Goal: Navigation & Orientation: Find specific page/section

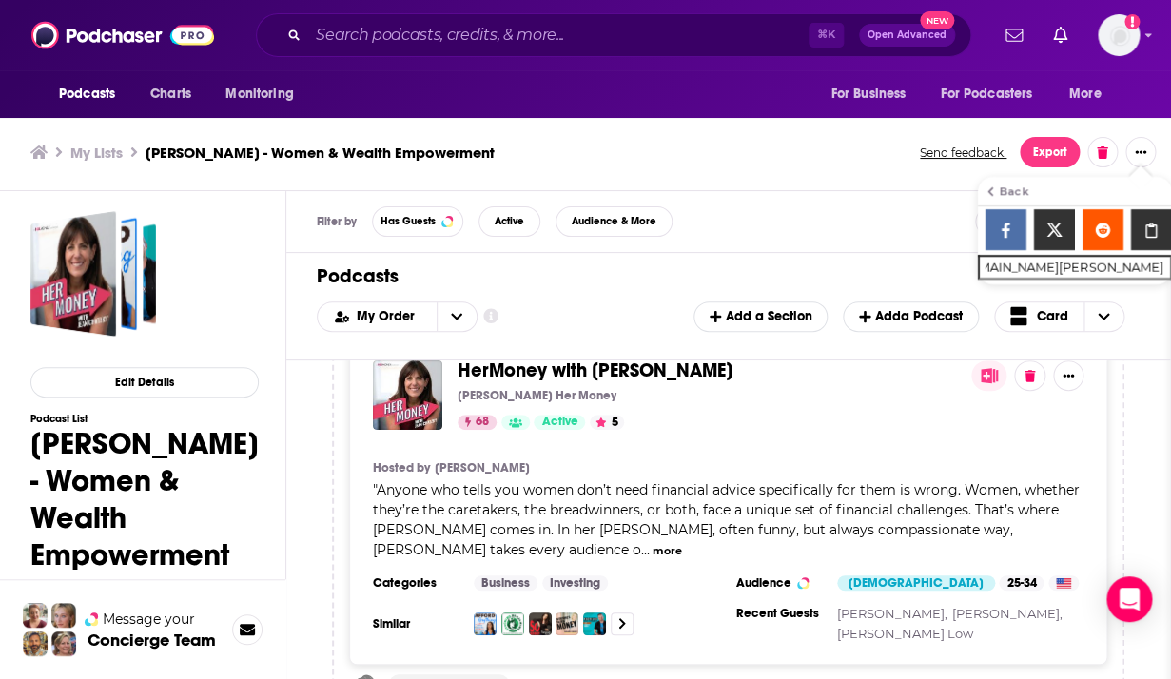
scroll to position [49, 0]
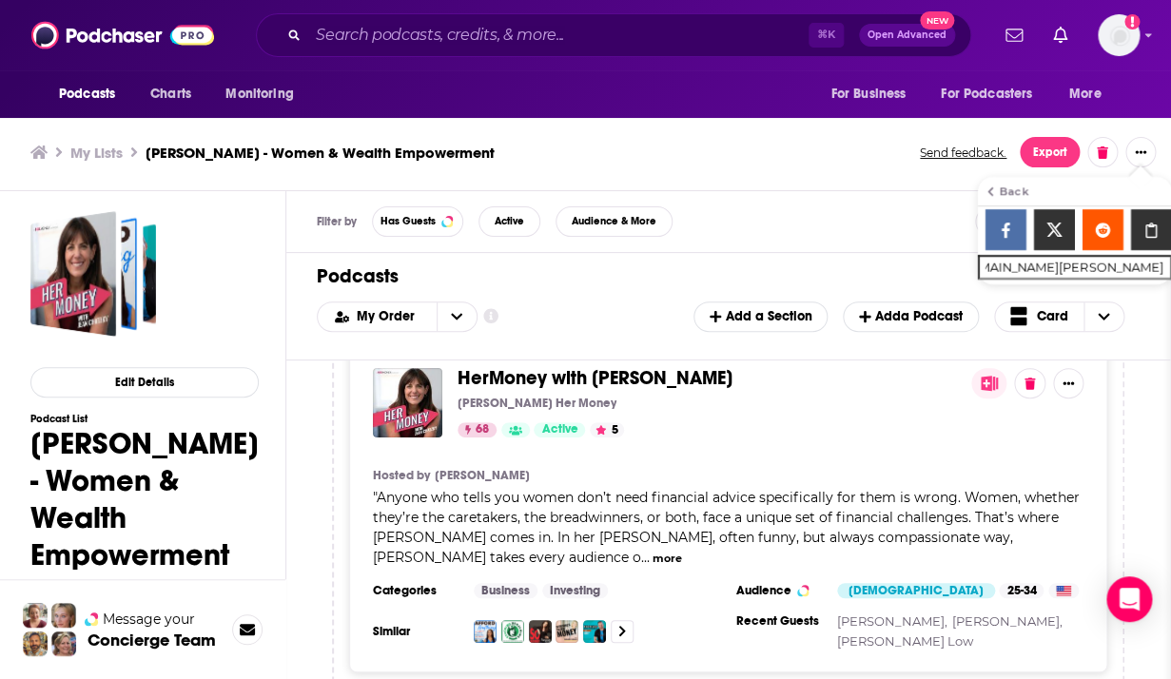
click at [1013, 189] on div "Back" at bounding box center [1010, 192] width 34 height 10
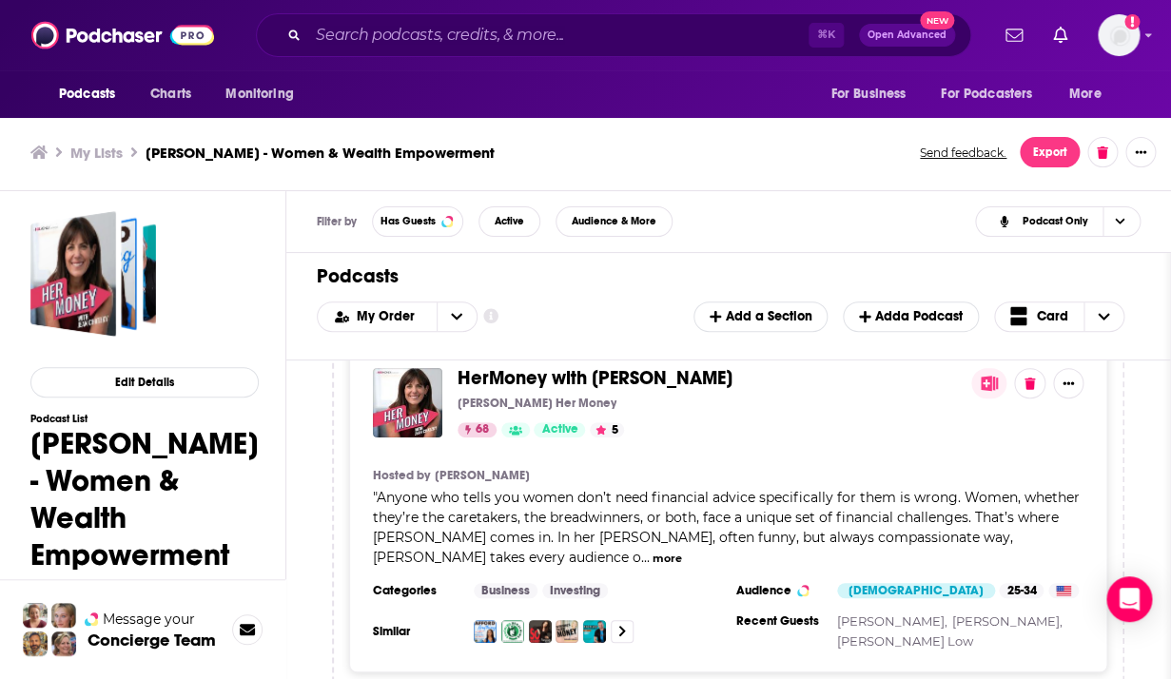
click at [859, 223] on div "Filter by Has Guests Active Audience & More Podcast Only" at bounding box center [728, 222] width 885 height 62
click at [1054, 317] on span "Card" at bounding box center [1052, 316] width 31 height 13
click at [1049, 375] on span "Table" at bounding box center [1071, 379] width 76 height 10
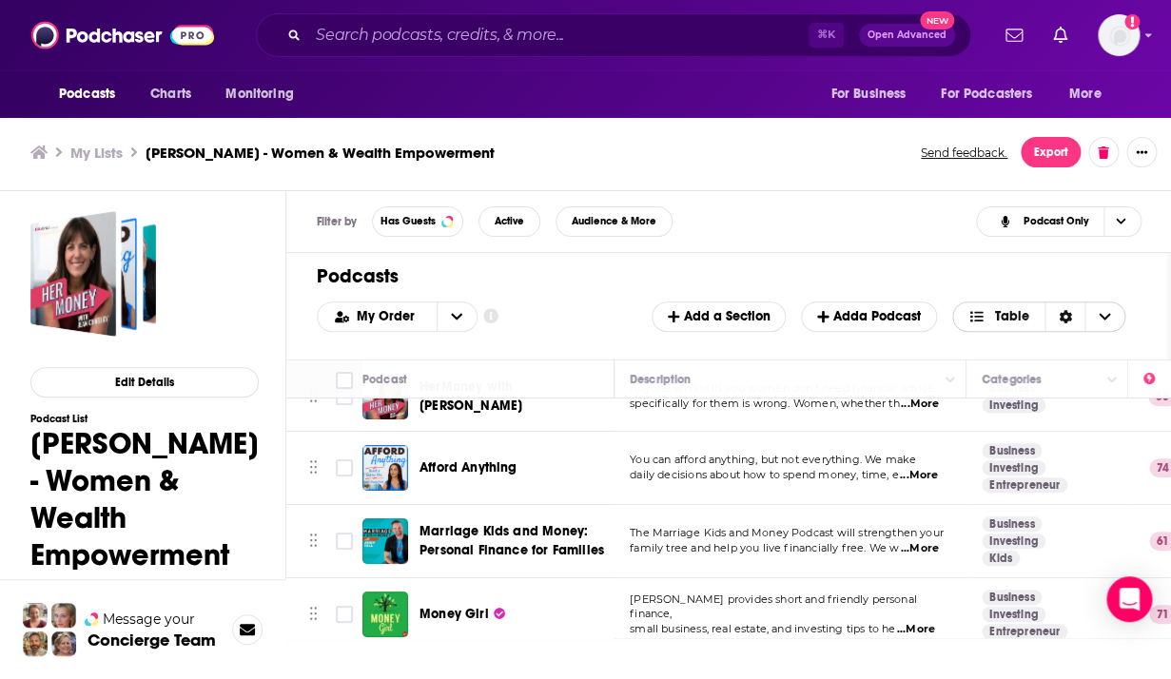
scroll to position [0, 0]
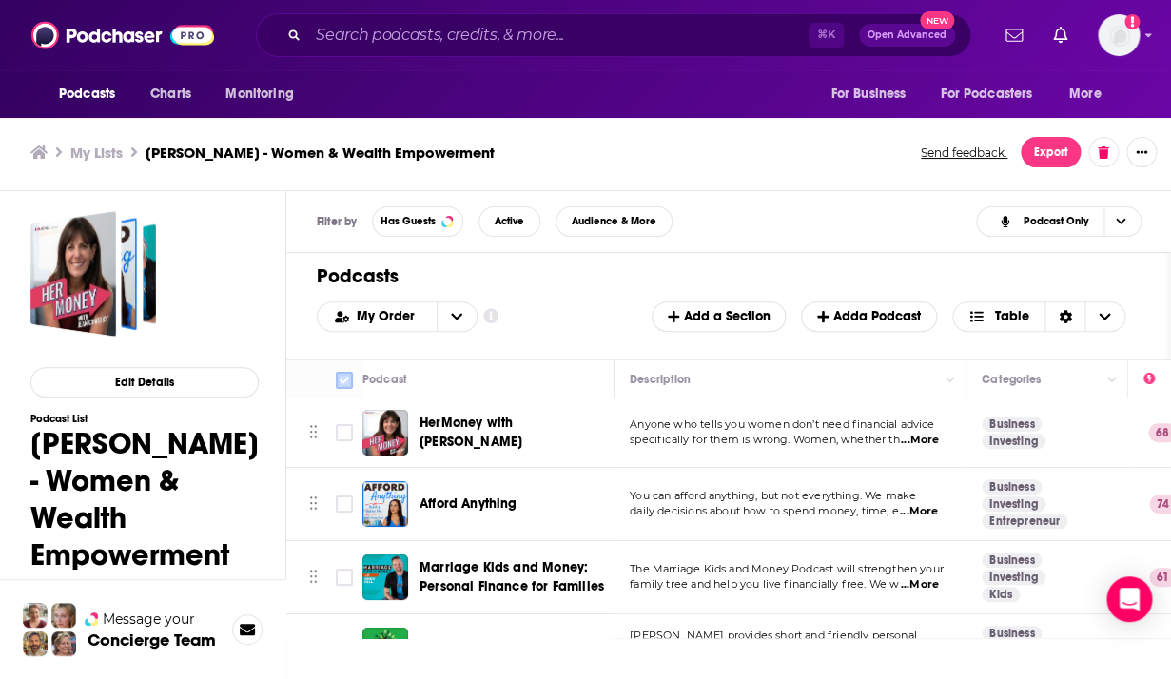
click at [345, 378] on input "Toggle select all" at bounding box center [344, 380] width 17 height 17
checkbox input "true"
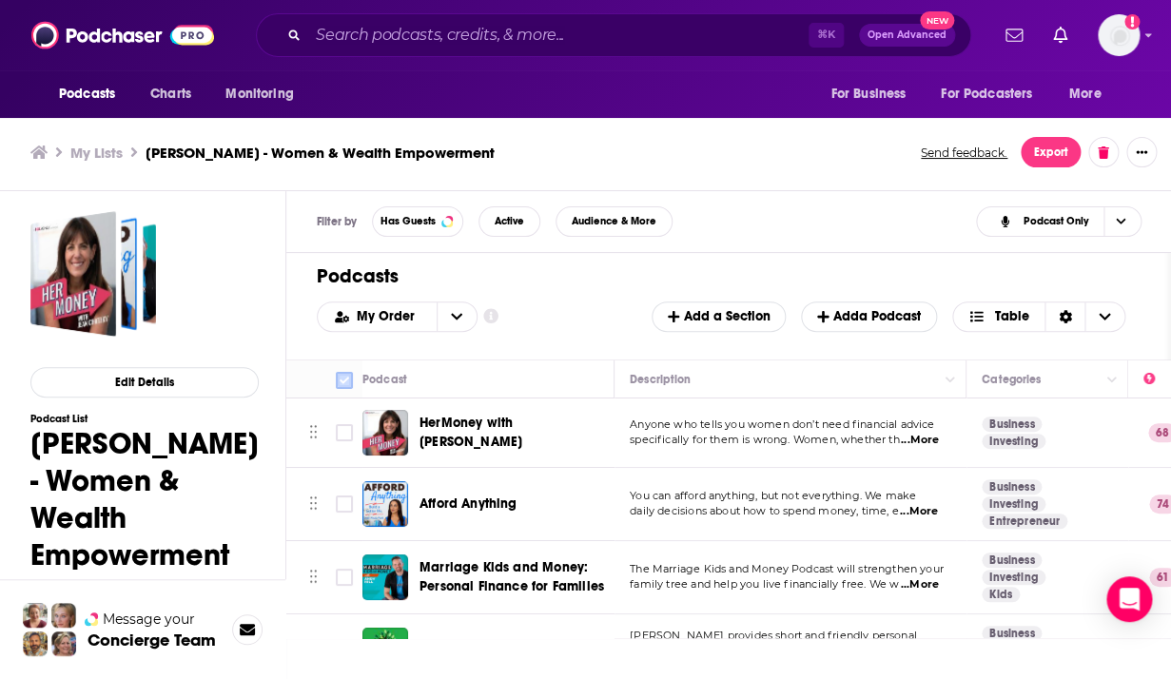
checkbox input "true"
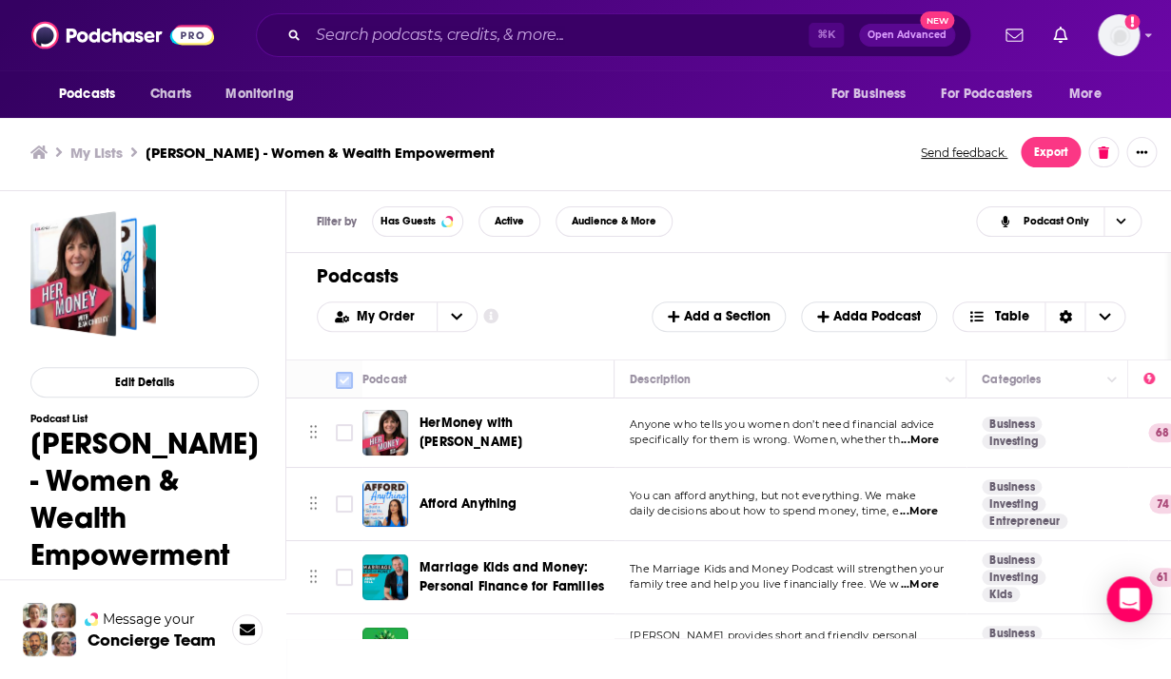
checkbox input "true"
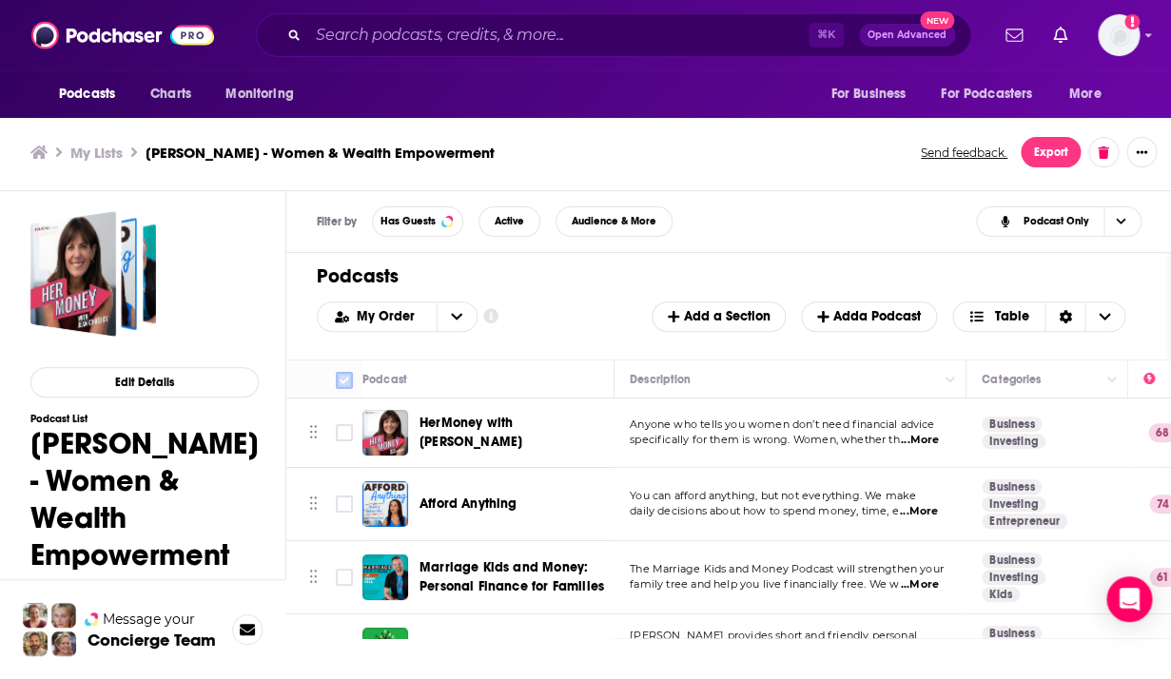
checkbox input "true"
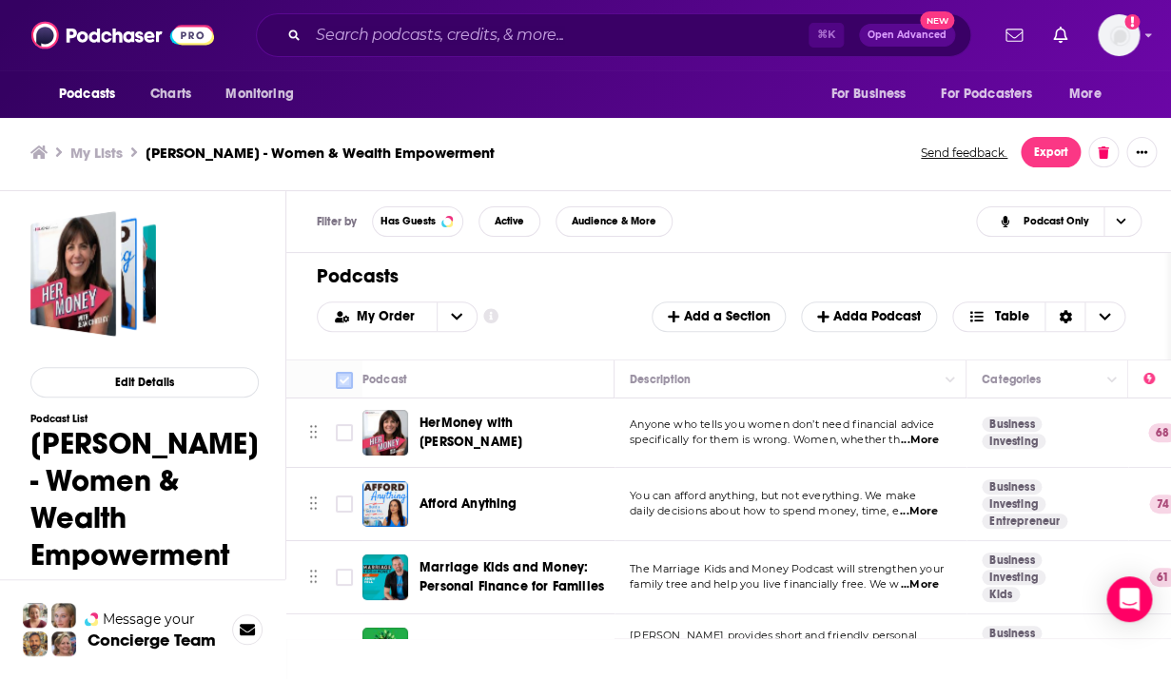
checkbox input "true"
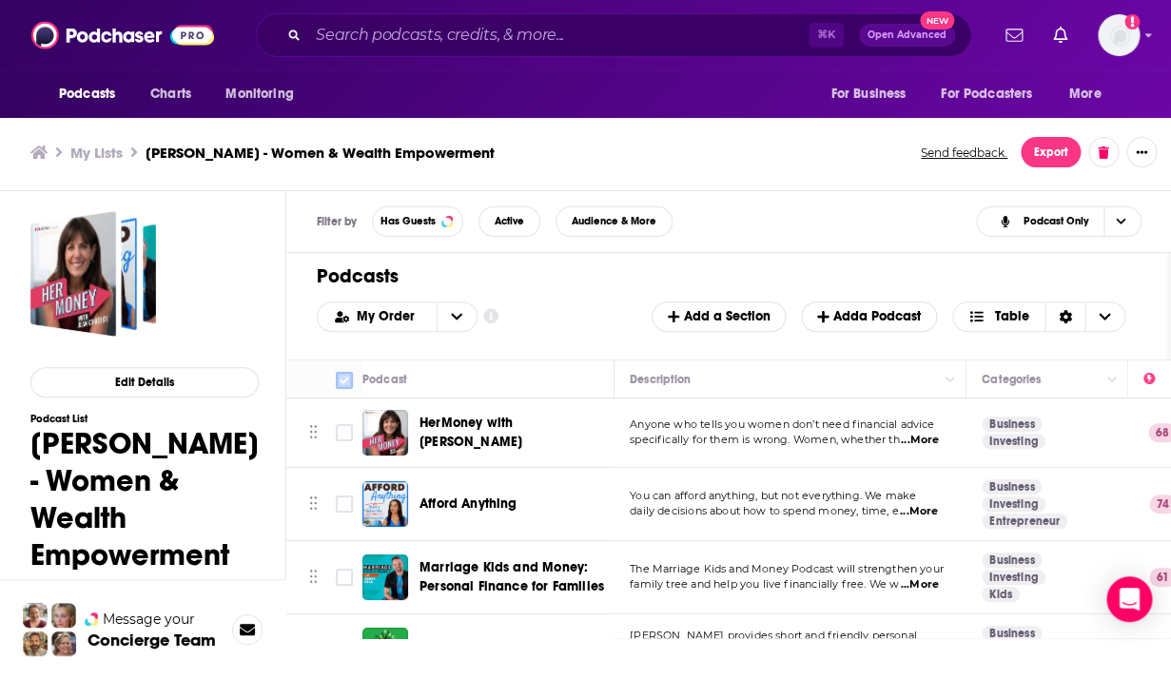
checkbox input "true"
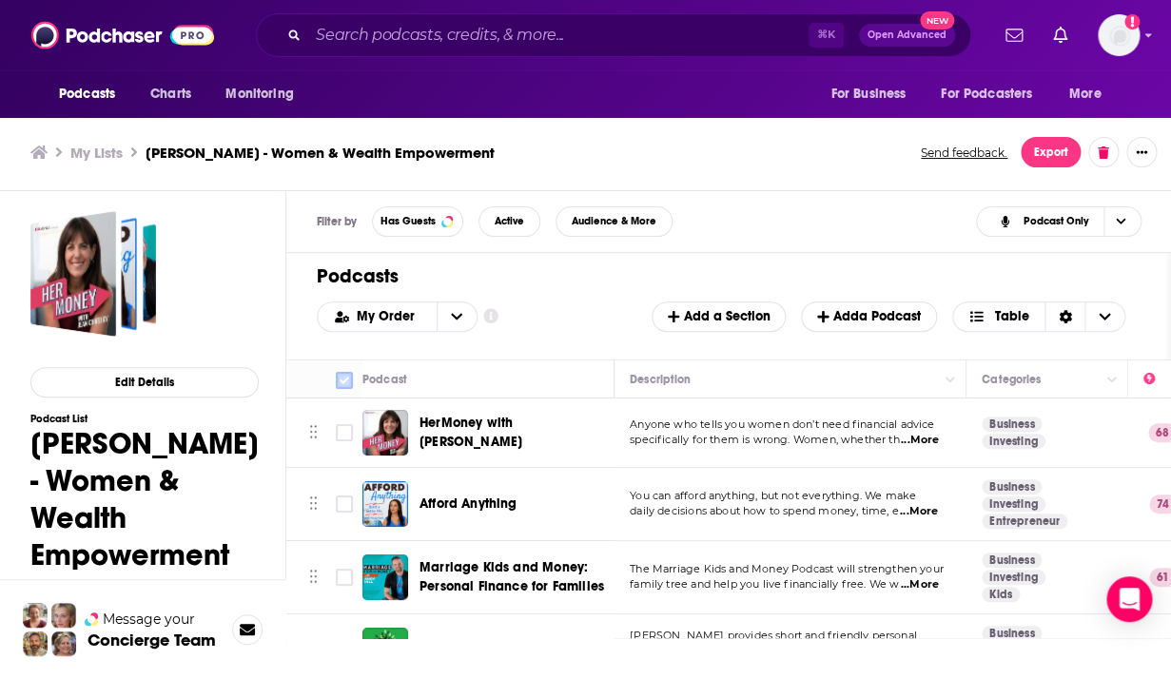
checkbox input "true"
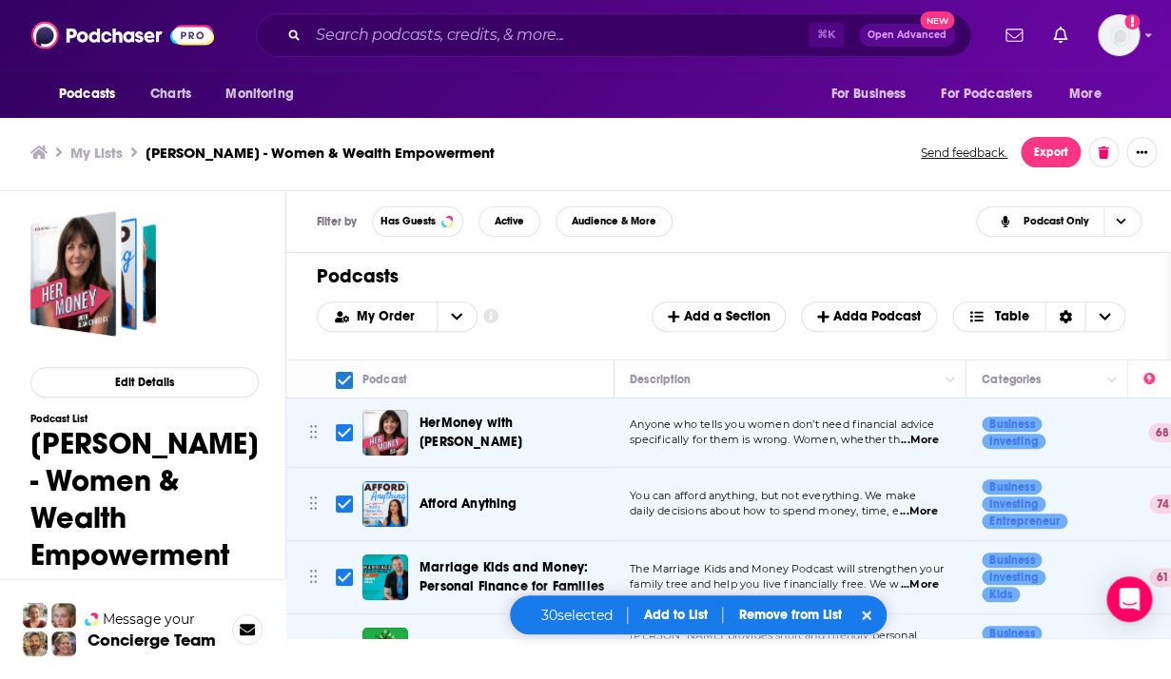
click at [345, 378] on input "Toggle select all" at bounding box center [344, 380] width 17 height 17
checkbox input "false"
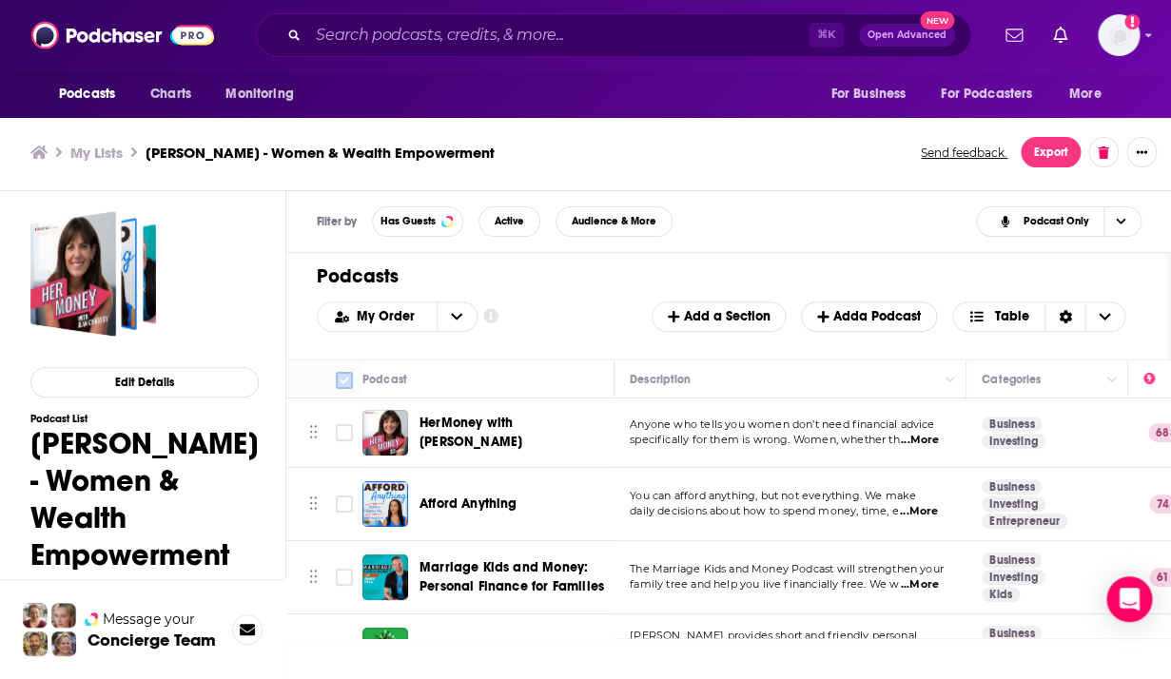
checkbox input "false"
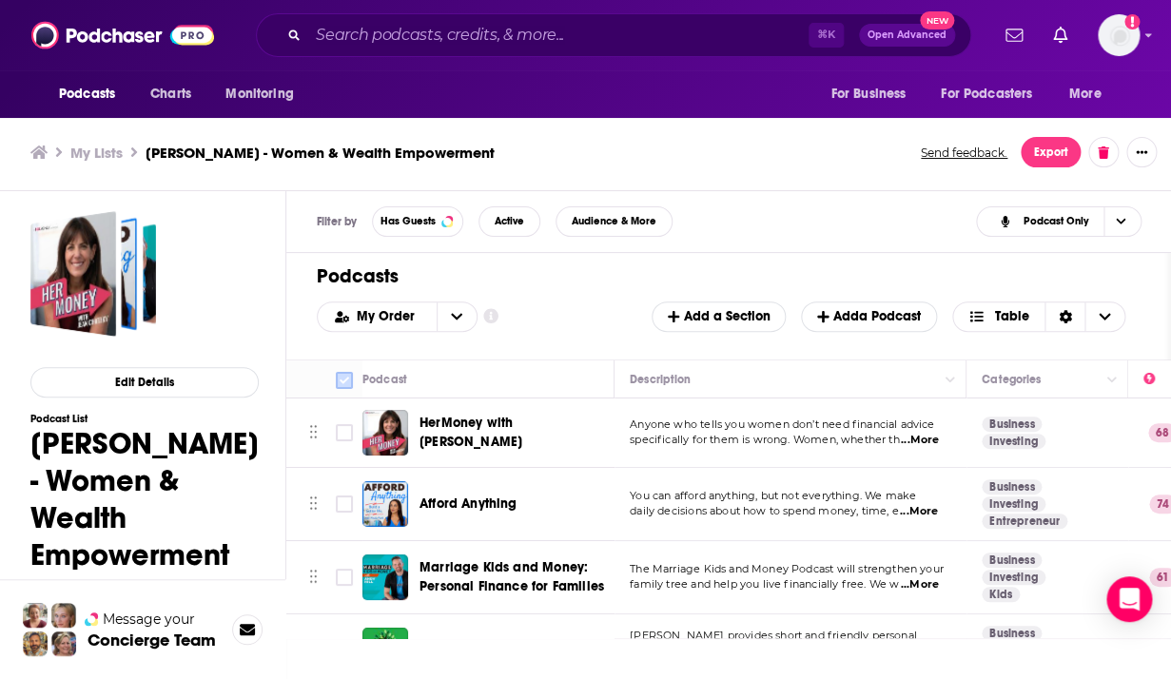
checkbox input "false"
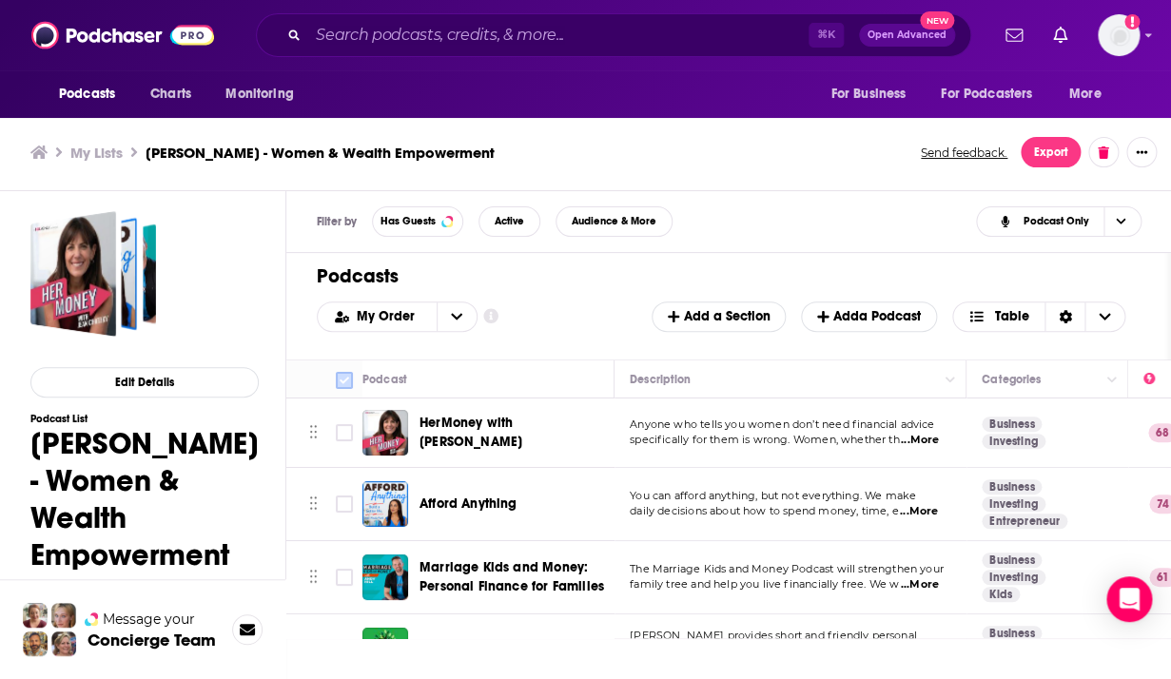
checkbox input "false"
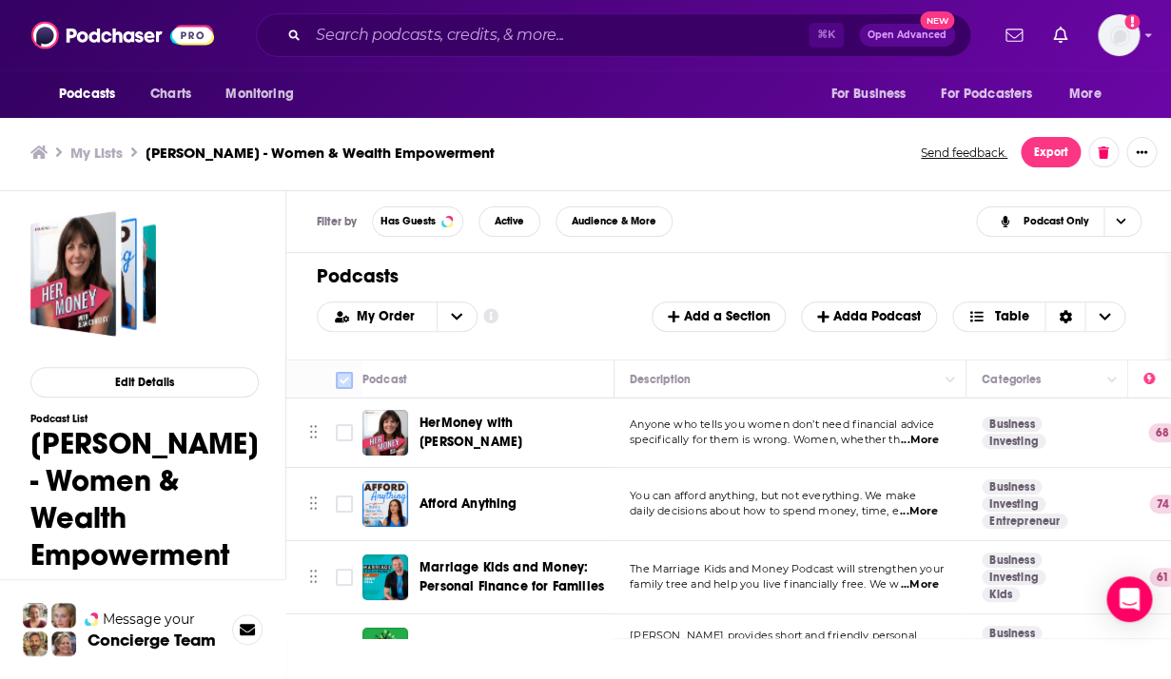
checkbox input "false"
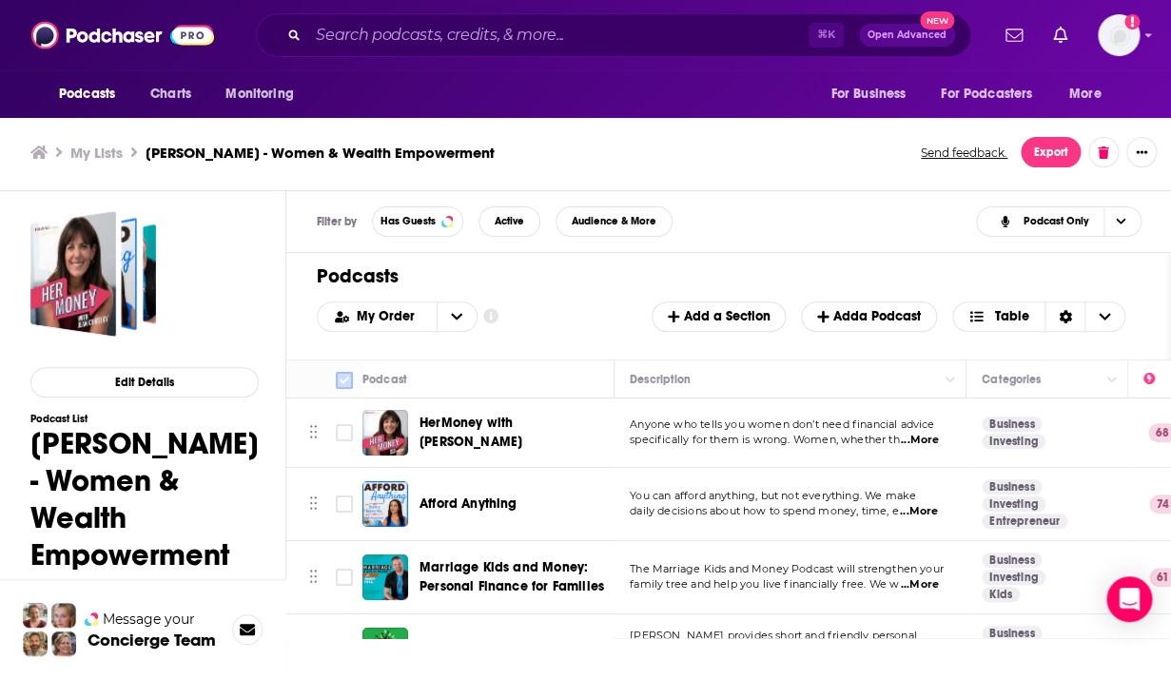
checkbox input "false"
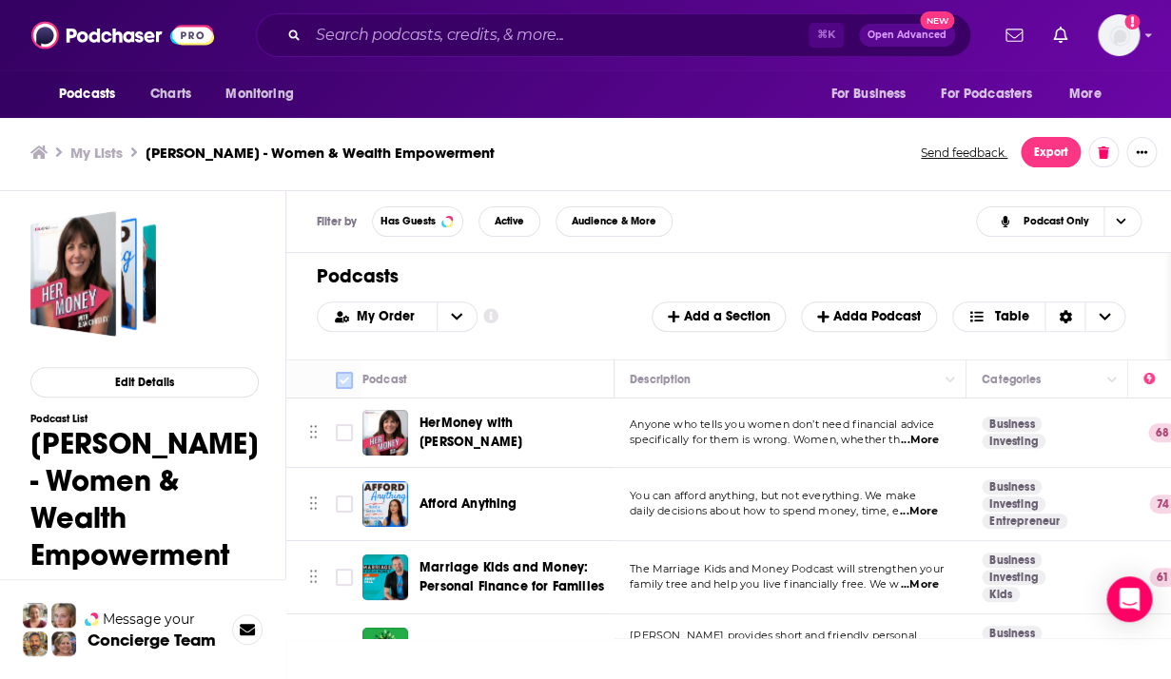
checkbox input "false"
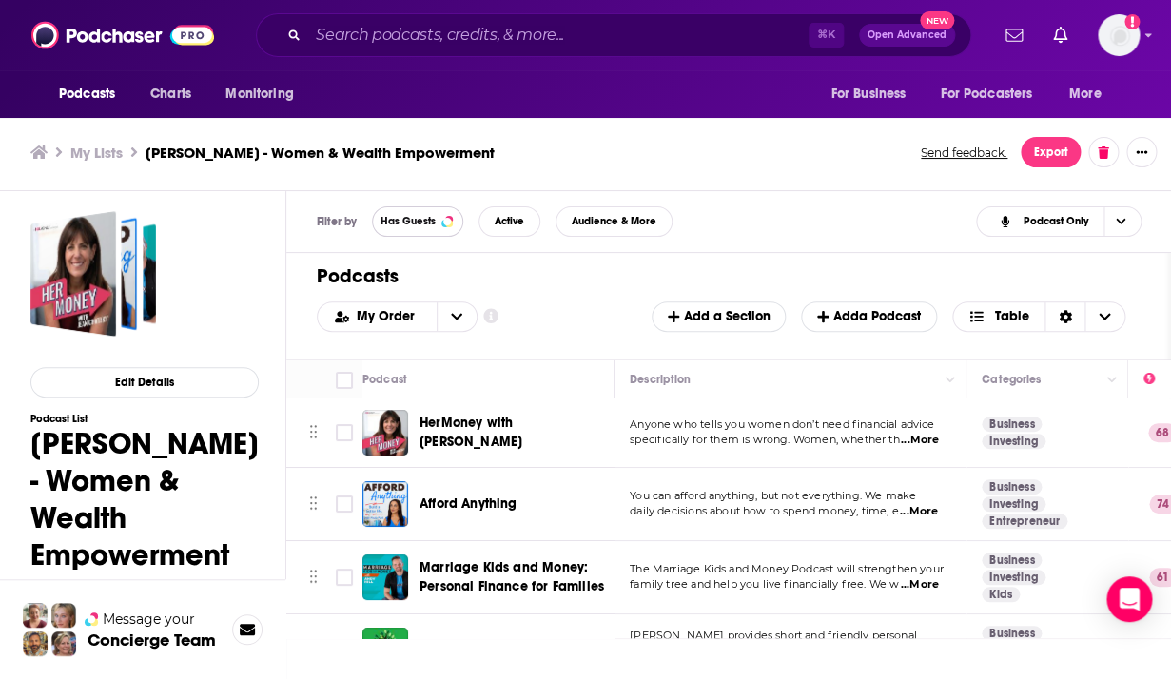
click at [421, 223] on span "Has Guests" at bounding box center [408, 221] width 55 height 10
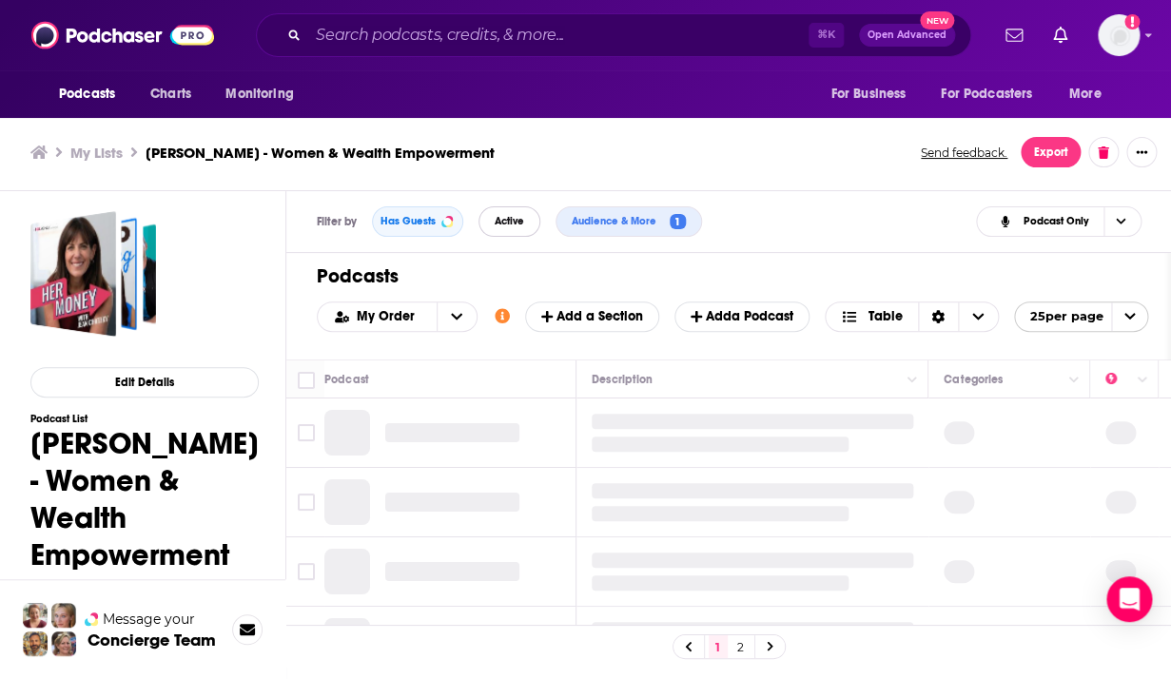
click at [512, 219] on span "Active" at bounding box center [510, 221] width 30 height 10
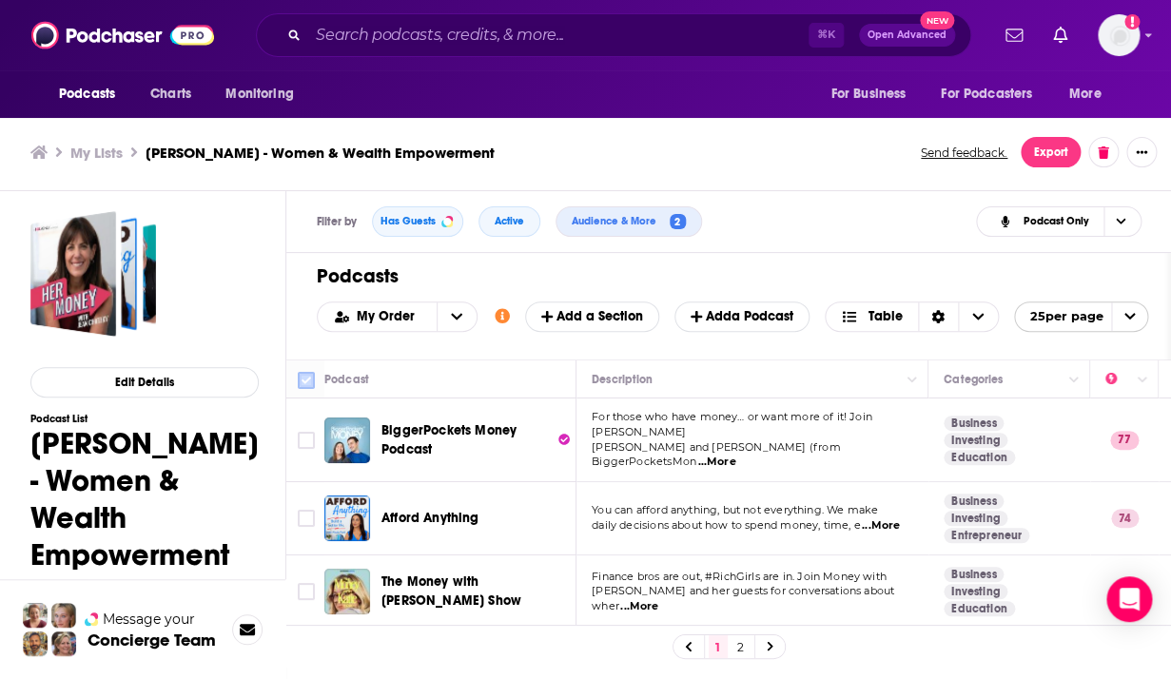
click at [309, 384] on input "Toggle select all" at bounding box center [306, 380] width 17 height 17
checkbox input "true"
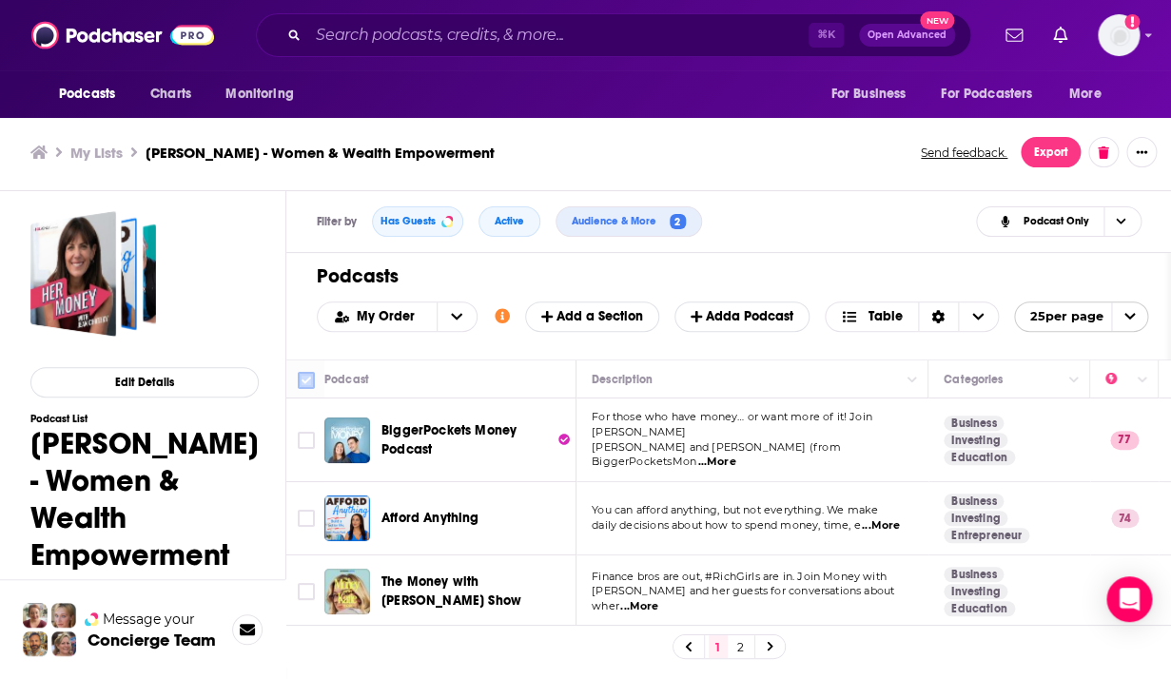
checkbox input "true"
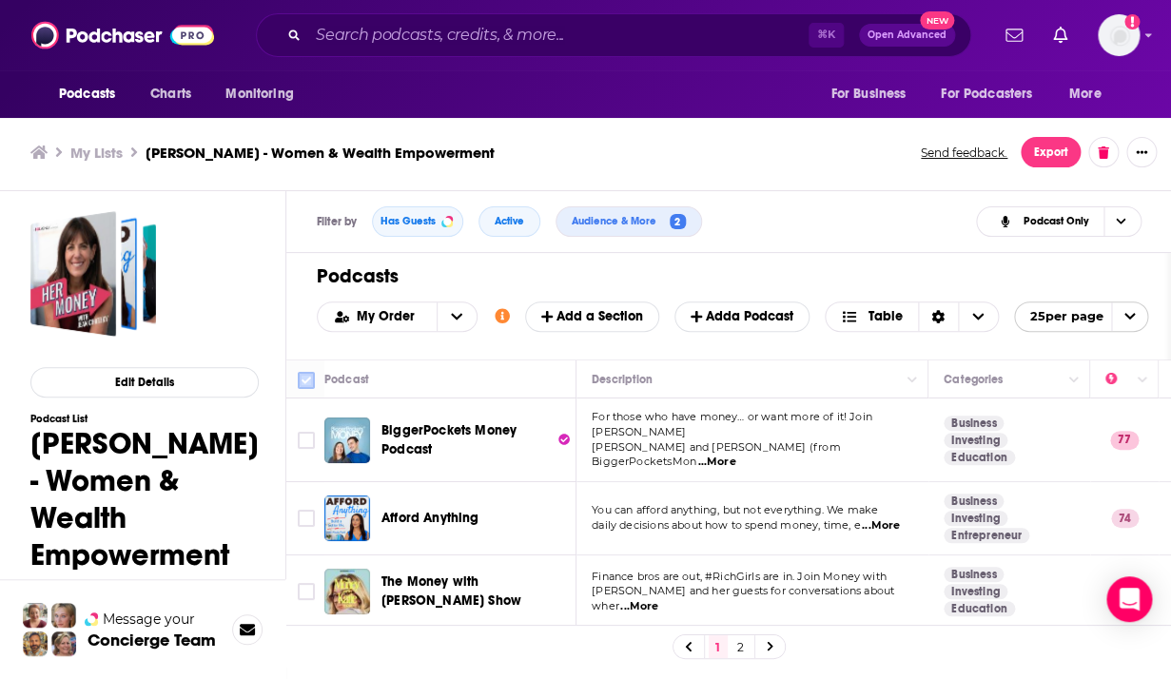
checkbox input "true"
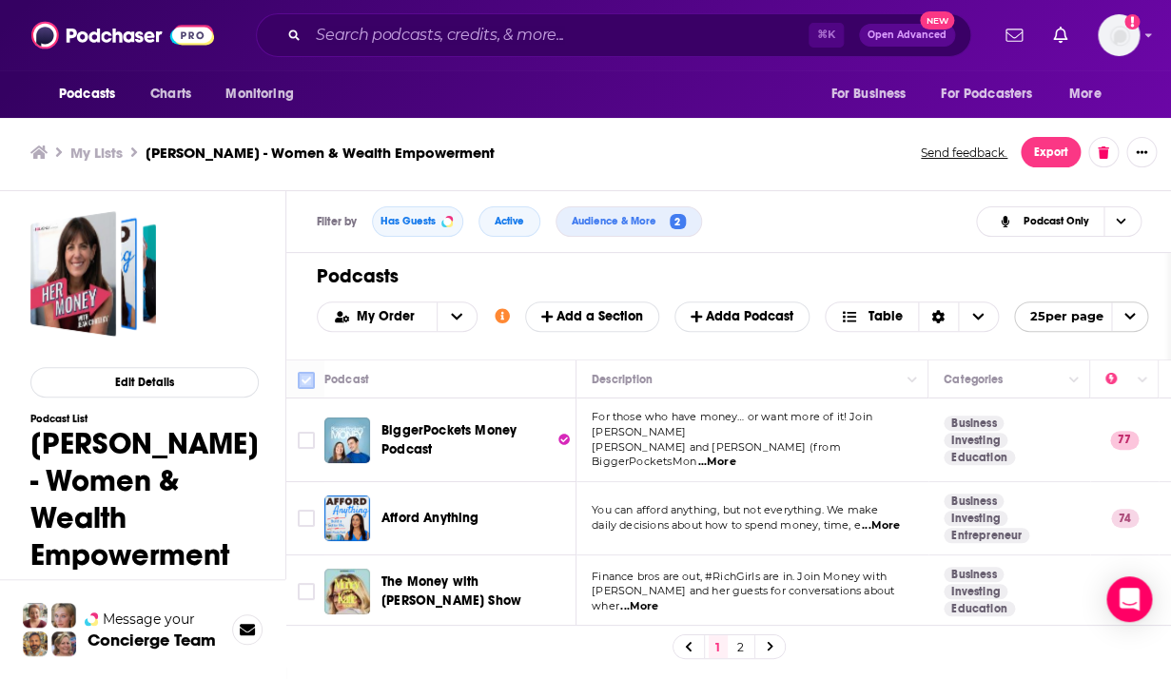
checkbox input "true"
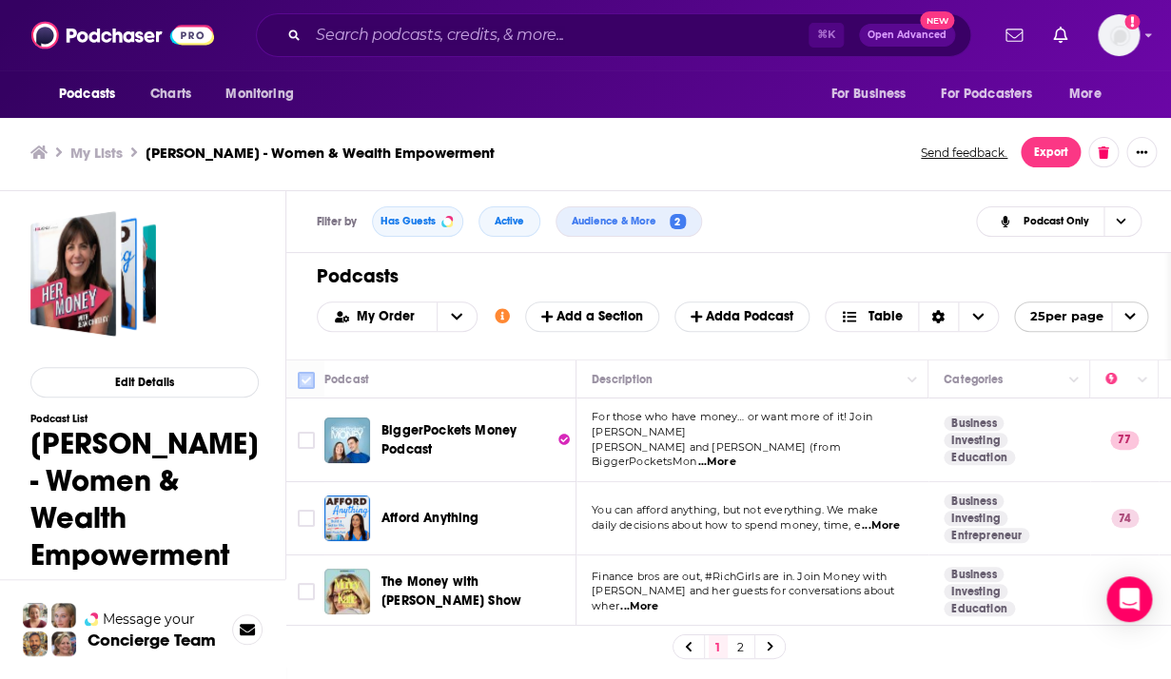
checkbox input "true"
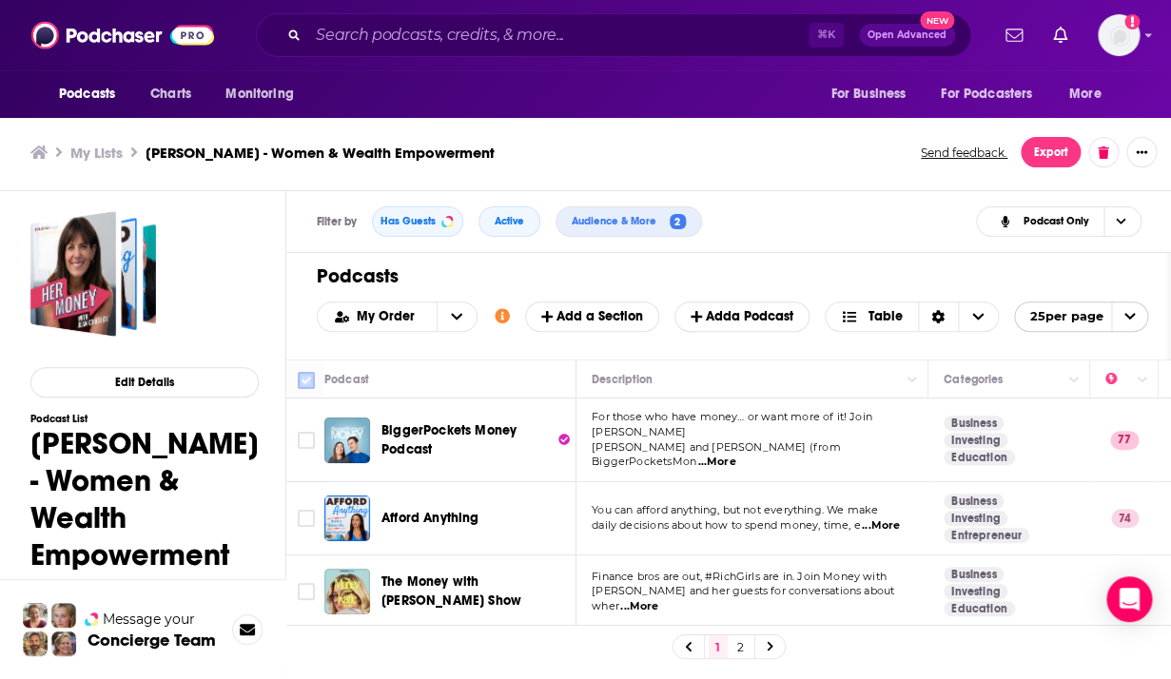
checkbox input "true"
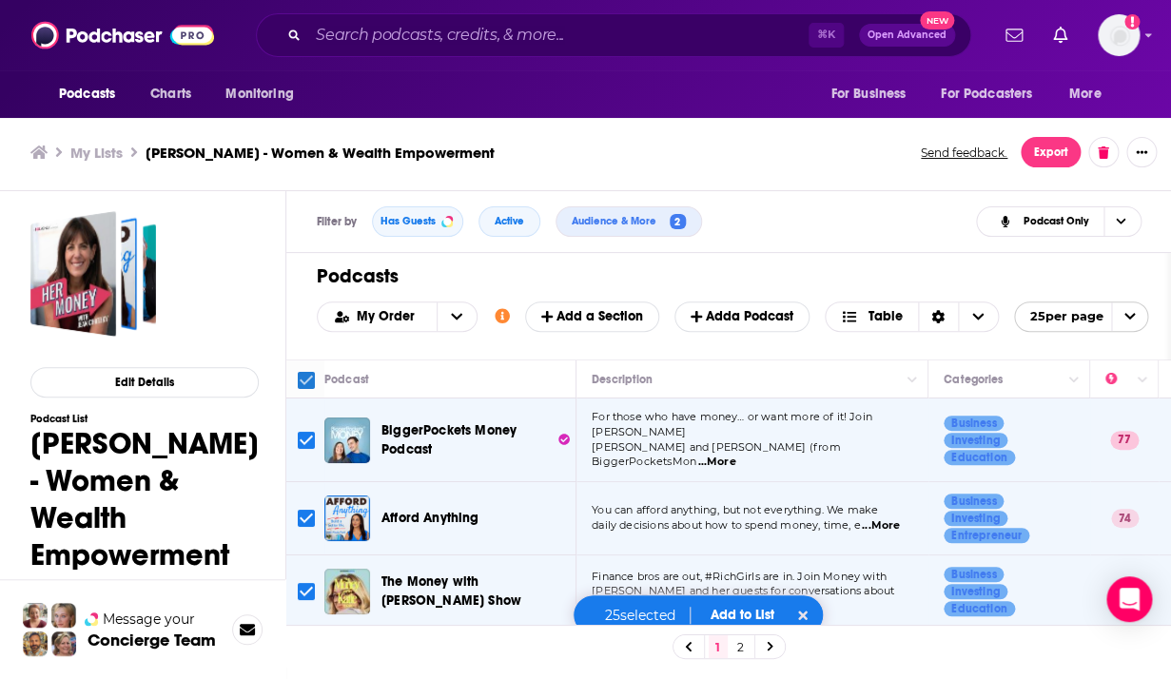
click at [309, 384] on input "Toggle select all" at bounding box center [306, 380] width 17 height 17
checkbox input "false"
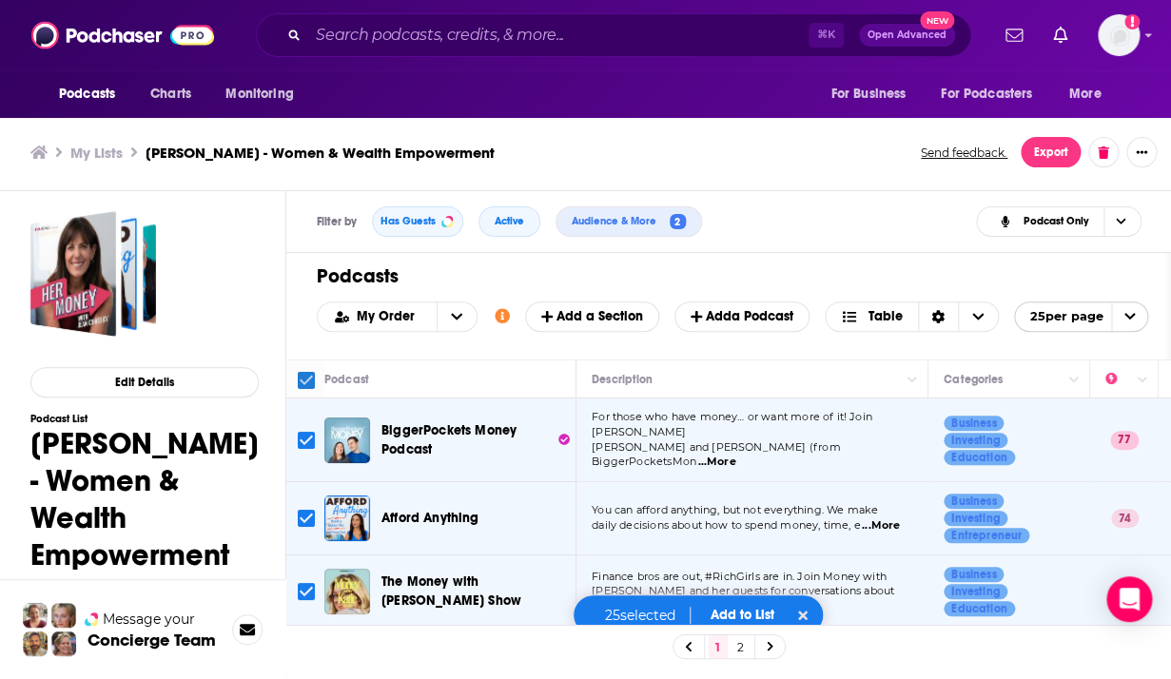
checkbox input "false"
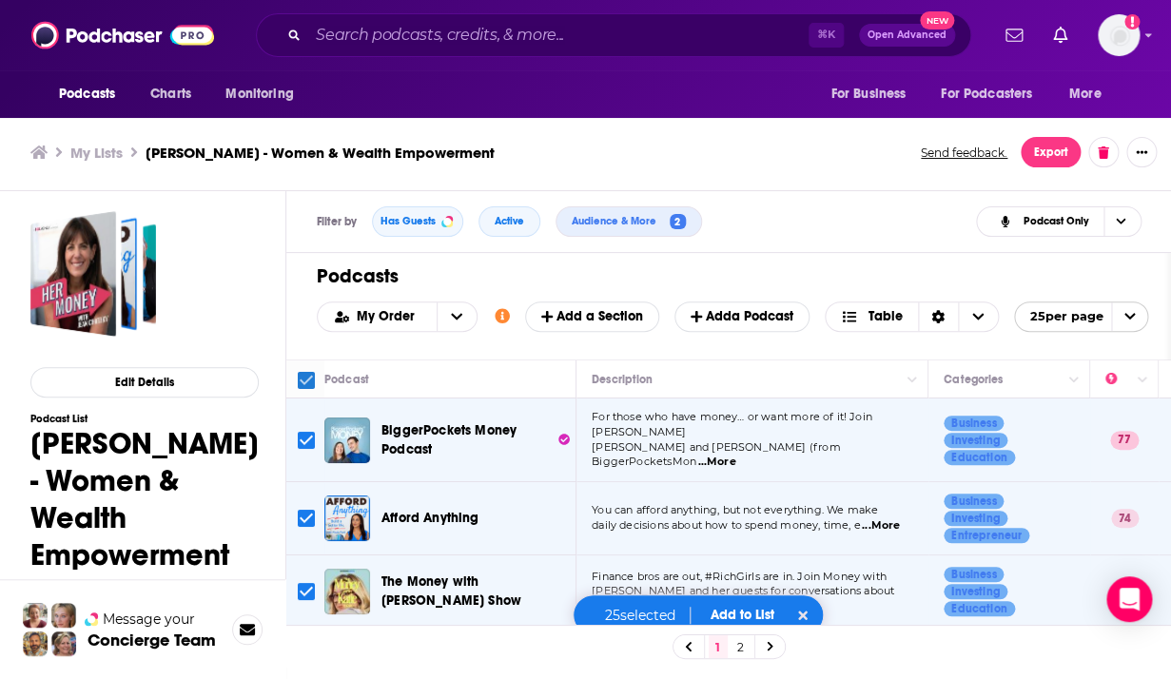
checkbox input "false"
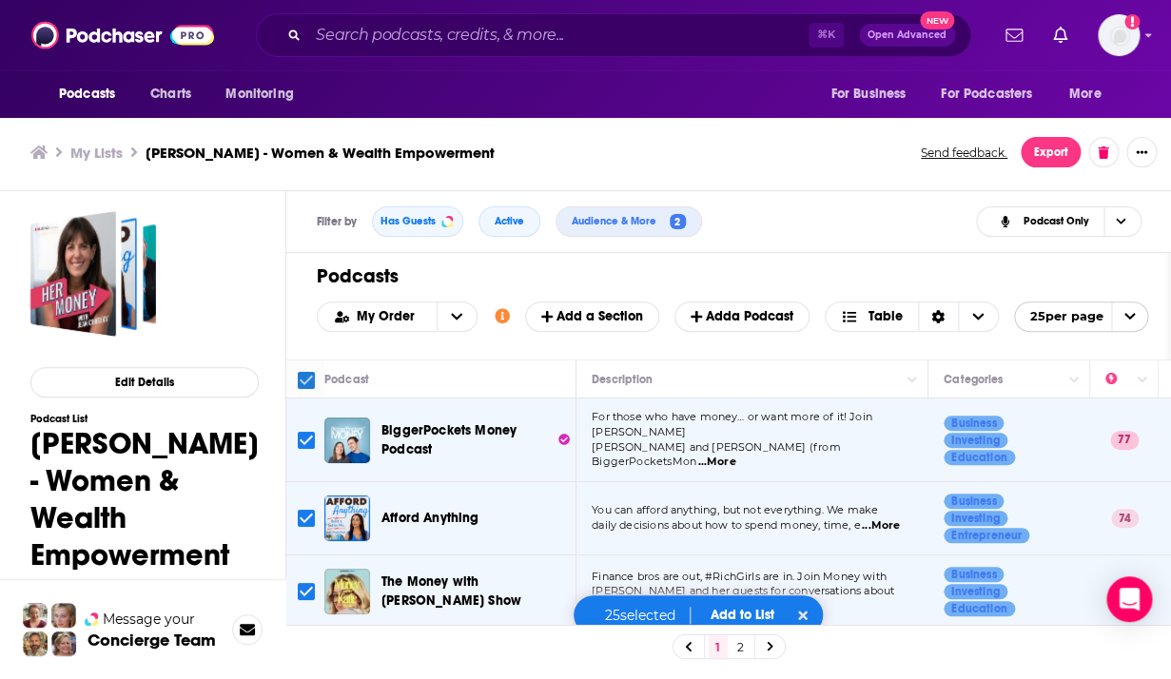
checkbox input "false"
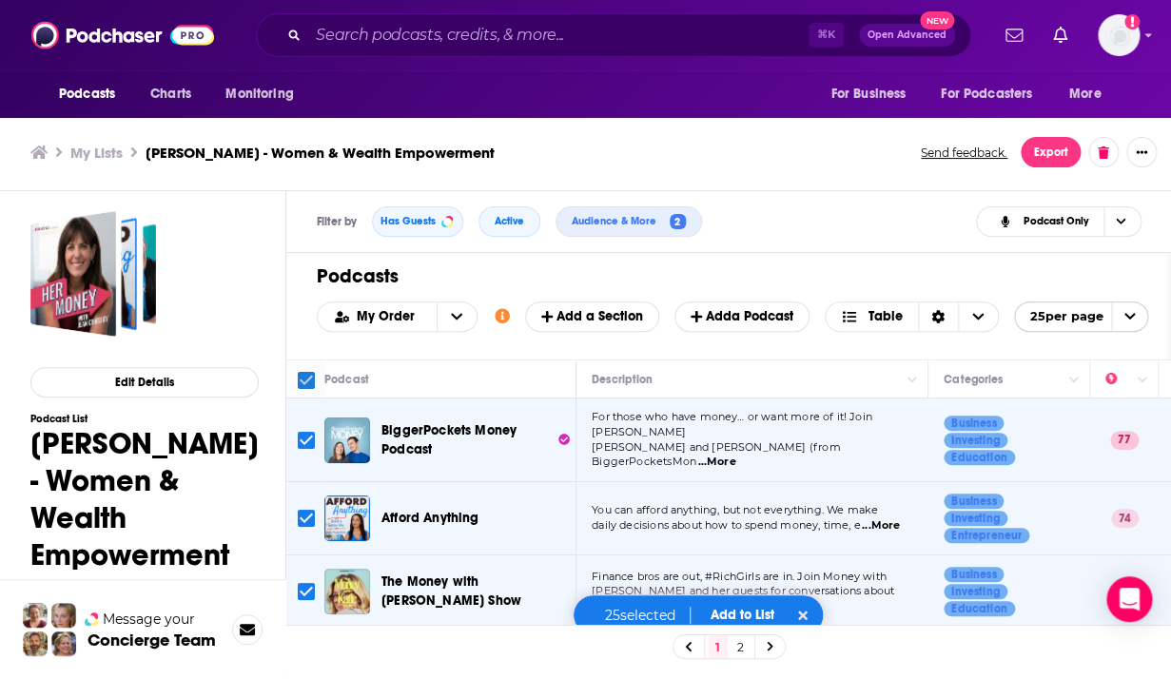
checkbox input "false"
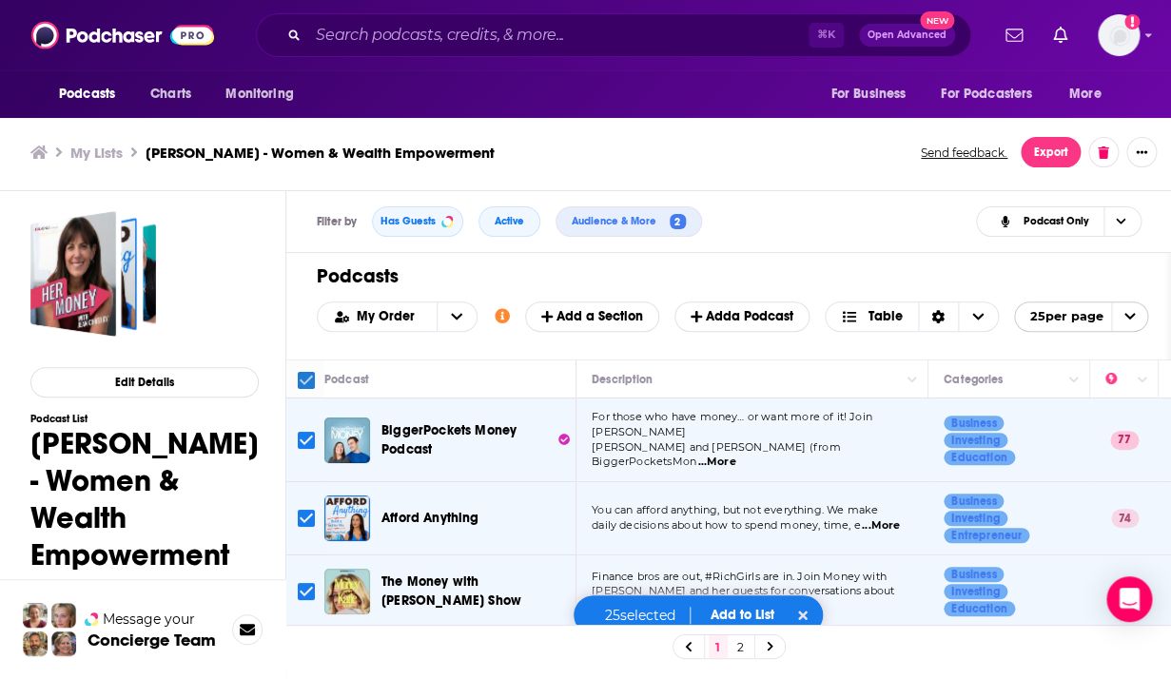
checkbox input "false"
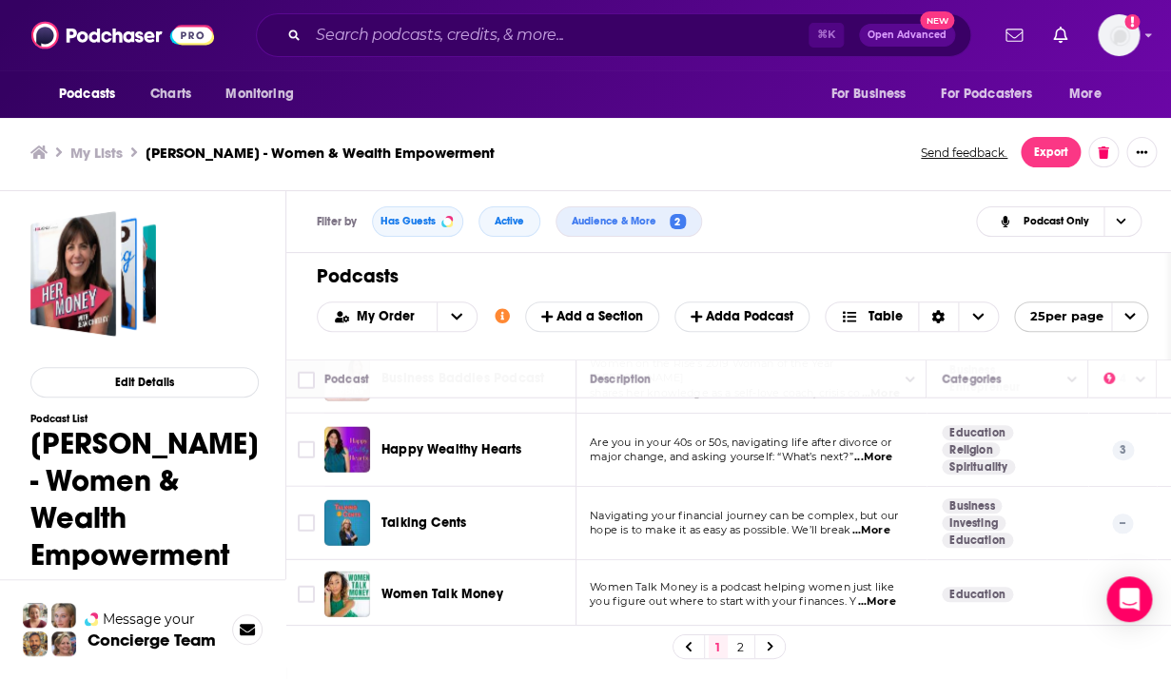
scroll to position [1631, 2]
click at [751, 650] on link "2" at bounding box center [741, 647] width 19 height 23
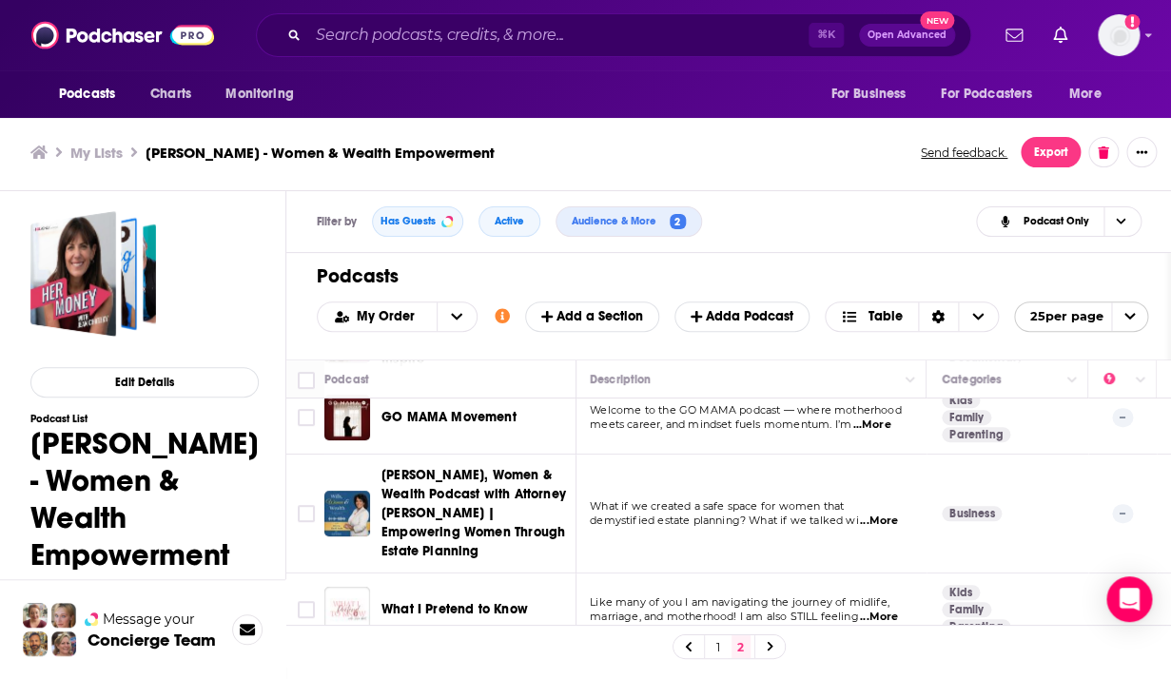
scroll to position [269, 2]
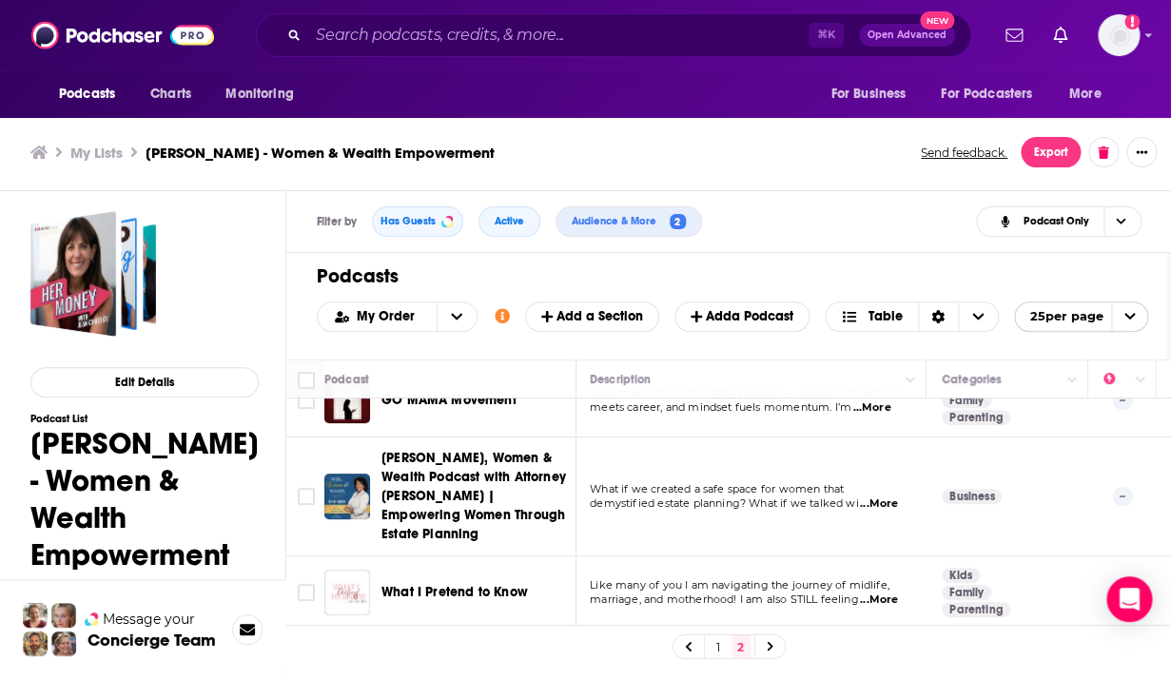
click at [882, 593] on span "...More" at bounding box center [879, 600] width 38 height 15
click at [605, 144] on ul "My Lists [PERSON_NAME] - Women & Wealth Empowerment" at bounding box center [465, 153] width 870 height 18
